Goal: Task Accomplishment & Management: Use online tool/utility

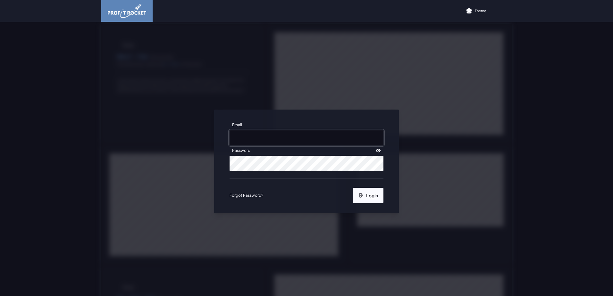
type input "[EMAIL_ADDRESS][DOMAIN_NAME]"
click at [362, 198] on button "Login" at bounding box center [368, 195] width 30 height 15
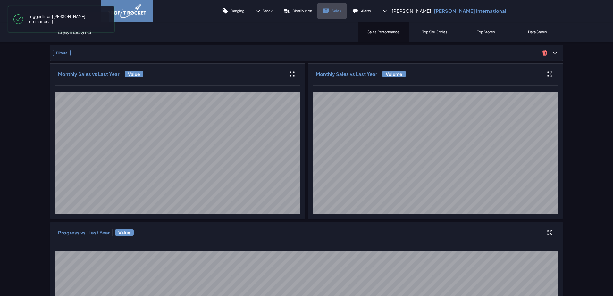
click at [341, 10] on p "Sales" at bounding box center [336, 10] width 9 height 5
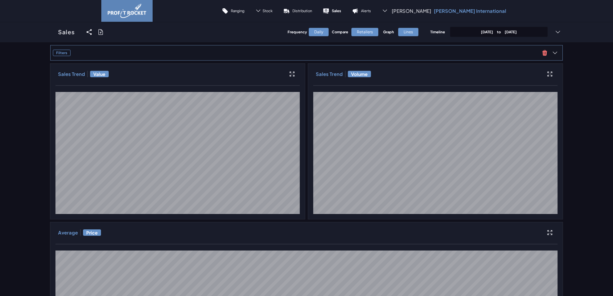
click at [395, 54] on span "Filters" at bounding box center [296, 53] width 487 height 6
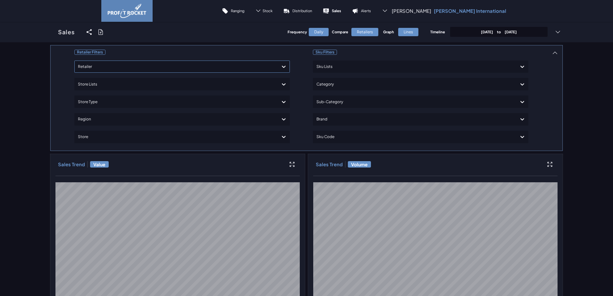
click at [123, 68] on div at bounding box center [176, 66] width 197 height 9
click at [92, 97] on div "Shoprite Checkers" at bounding box center [182, 95] width 210 height 11
click at [493, 32] on span "to" at bounding box center [499, 32] width 12 height 4
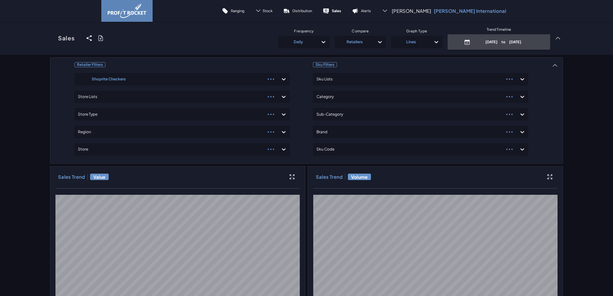
click at [485, 44] on p "May 19th, 2025 to August 19th, 2025" at bounding box center [503, 41] width 61 height 5
select select "7"
select select "2025"
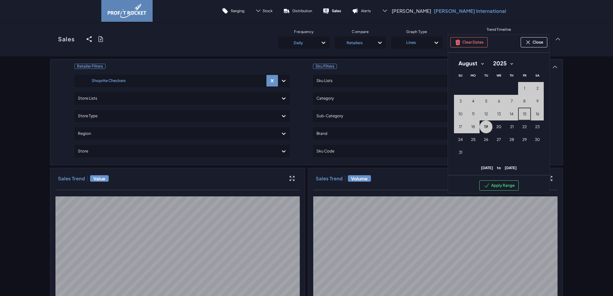
click at [520, 113] on button "15 15th August (Friday)" at bounding box center [524, 114] width 13 height 13
click at [480, 42] on button "Clear Dates" at bounding box center [469, 42] width 37 height 10
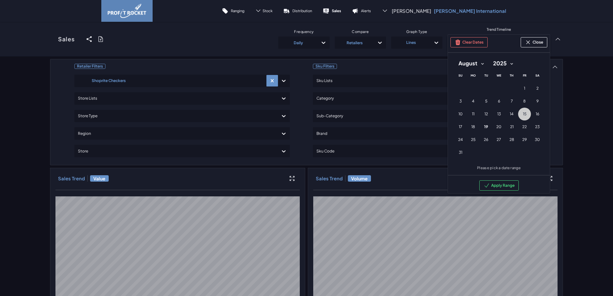
click at [523, 112] on span "15" at bounding box center [525, 114] width 4 height 5
click at [486, 126] on button "19 19th August (Tuesday)" at bounding box center [486, 127] width 13 height 13
click at [504, 186] on button "Apply Range" at bounding box center [499, 186] width 39 height 10
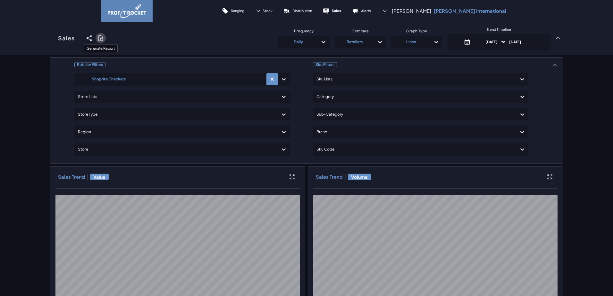
click at [100, 41] on icon at bounding box center [100, 38] width 4 height 5
click at [50, 38] on input "checkbox" at bounding box center [50, 38] width 0 height 0
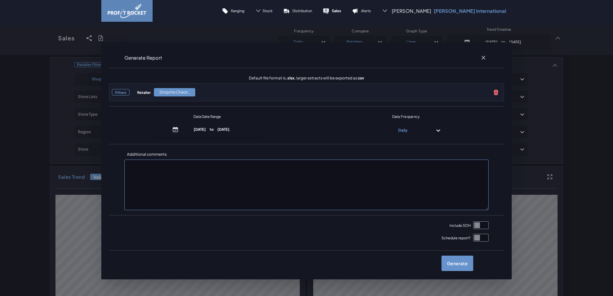
click at [475, 225] on input "checkbox" at bounding box center [480, 226] width 15 height 8
checkbox input "true"
click at [455, 261] on label "Generate" at bounding box center [458, 263] width 32 height 15
click at [50, 38] on input "checkbox" at bounding box center [50, 38] width 0 height 0
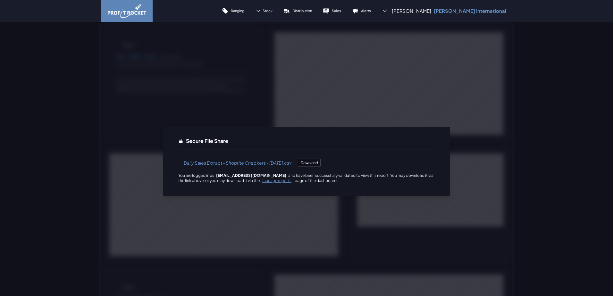
click at [254, 165] on span "Daily Sales Extract - Shoprite Checkers - [DATE].csv" at bounding box center [237, 162] width 119 height 15
